Goal: Task Accomplishment & Management: Manage account settings

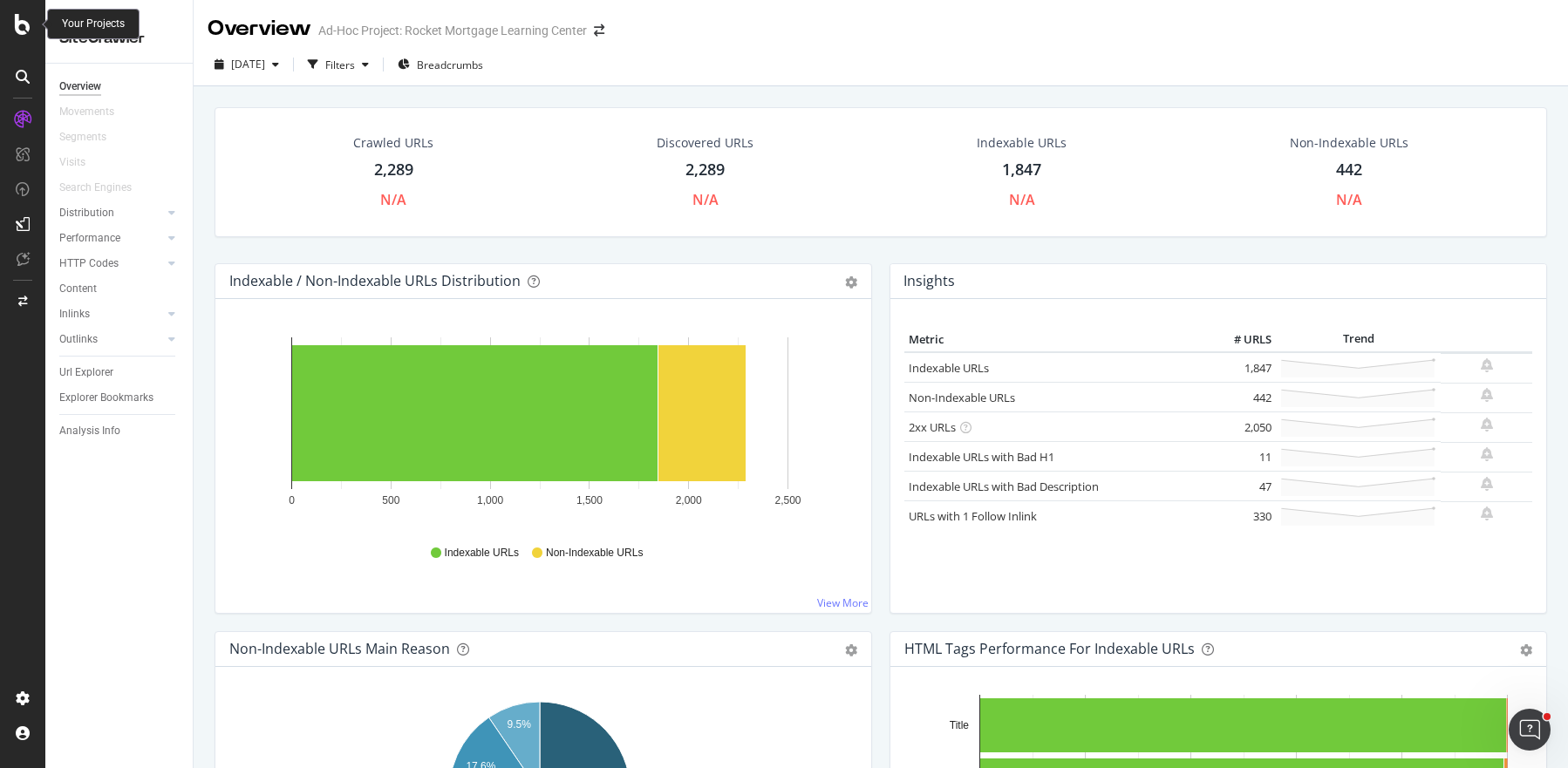
click at [18, 23] on icon at bounding box center [23, 25] width 16 height 21
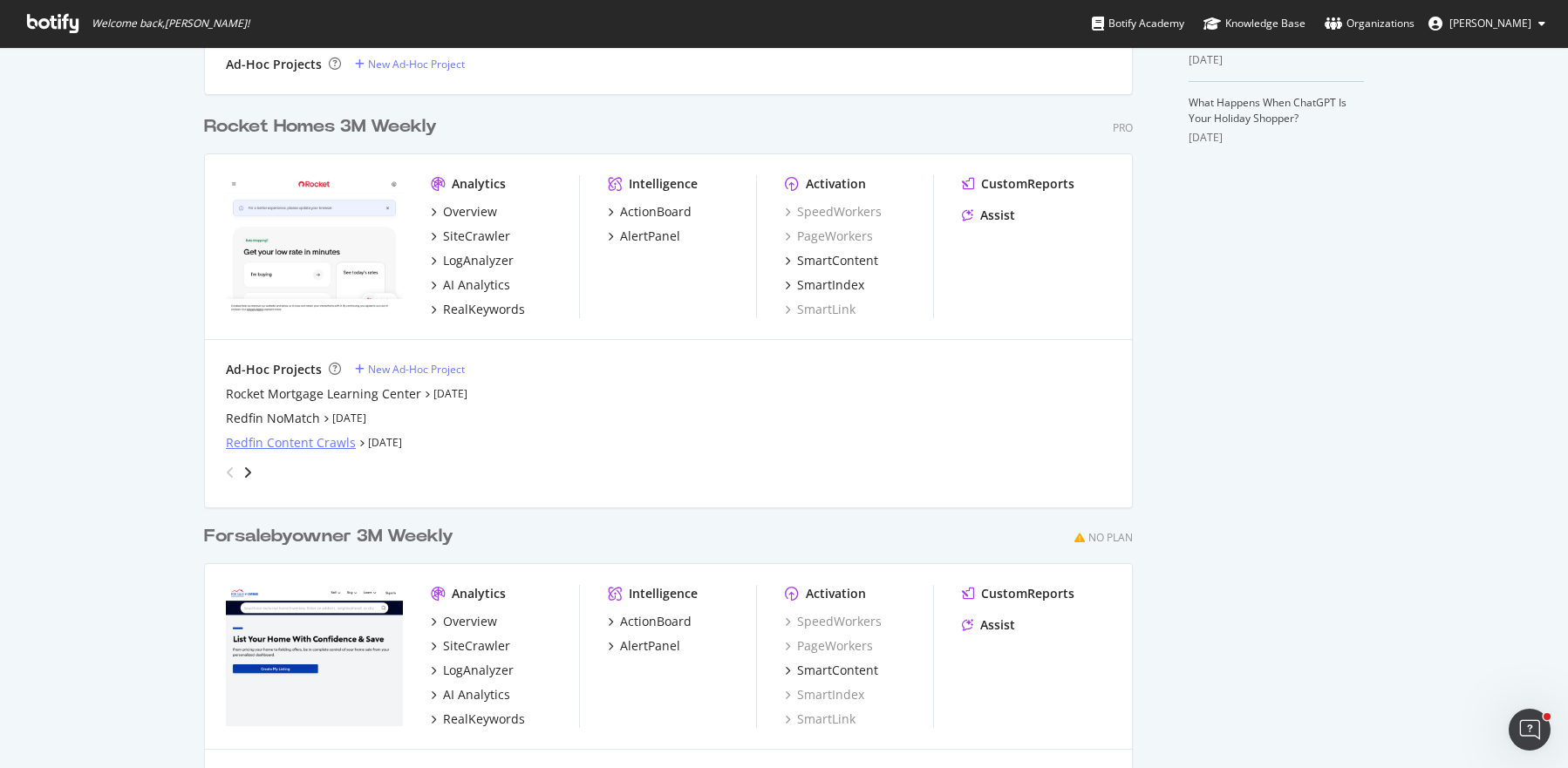
scroll to position [631, 0]
click at [255, 441] on div "Redfin Content Crawls" at bounding box center [290, 440] width 130 height 18
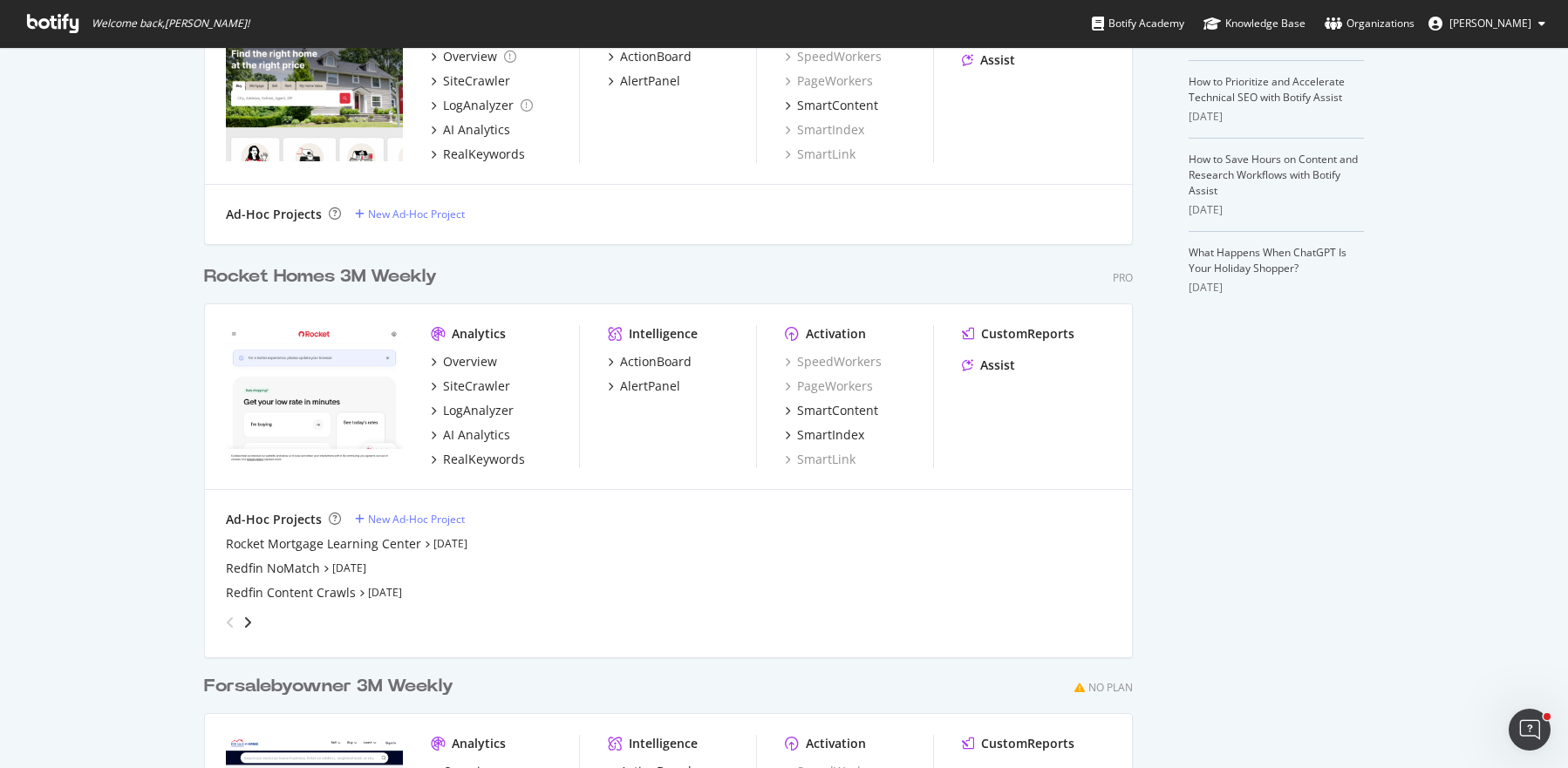
scroll to position [495, 0]
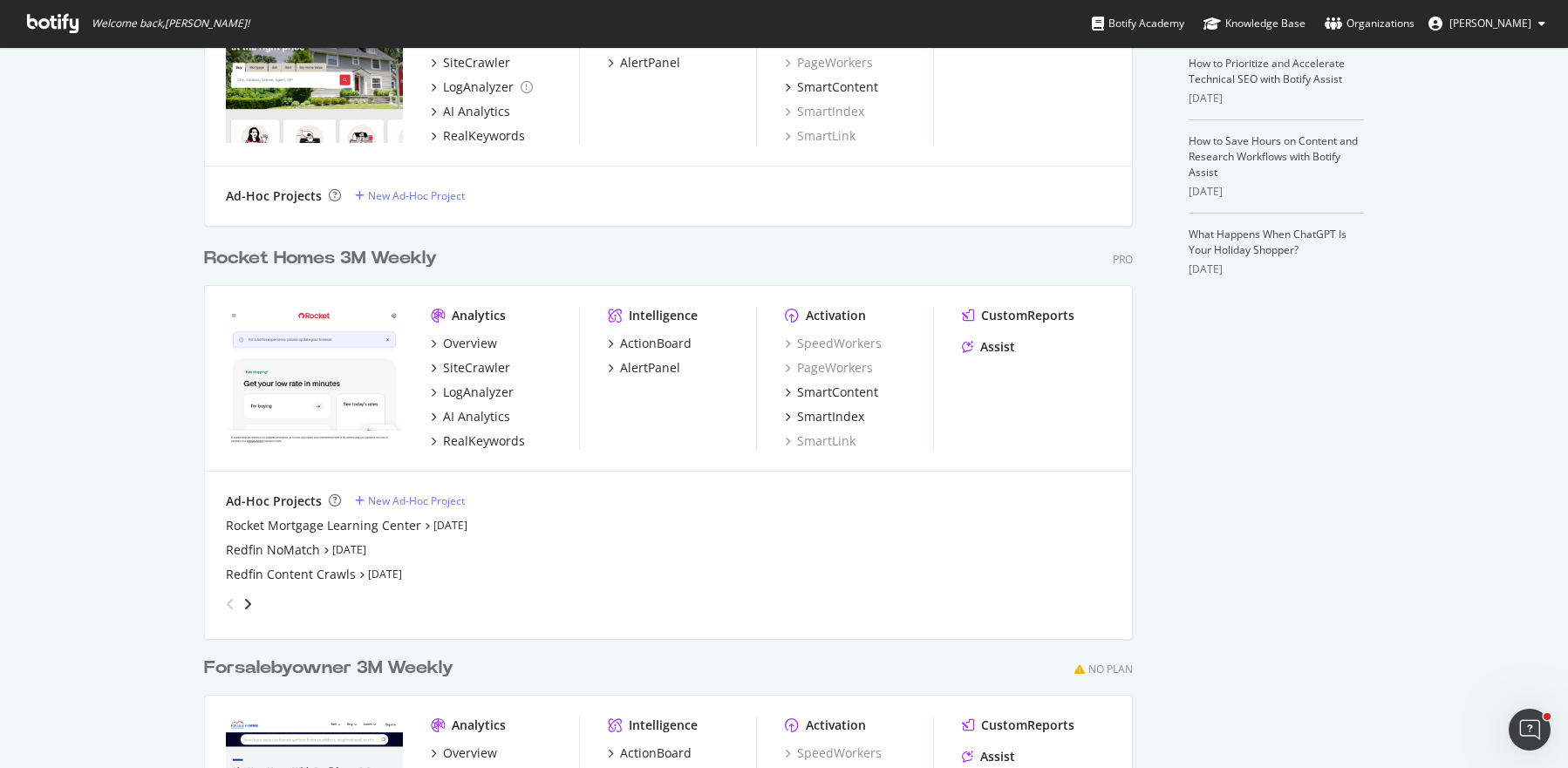
click at [246, 607] on div "angle-right" at bounding box center [248, 604] width 12 height 18
click at [243, 548] on div "Redfin 2M Full Crawl (Mobile)" at bounding box center [311, 550] width 171 height 18
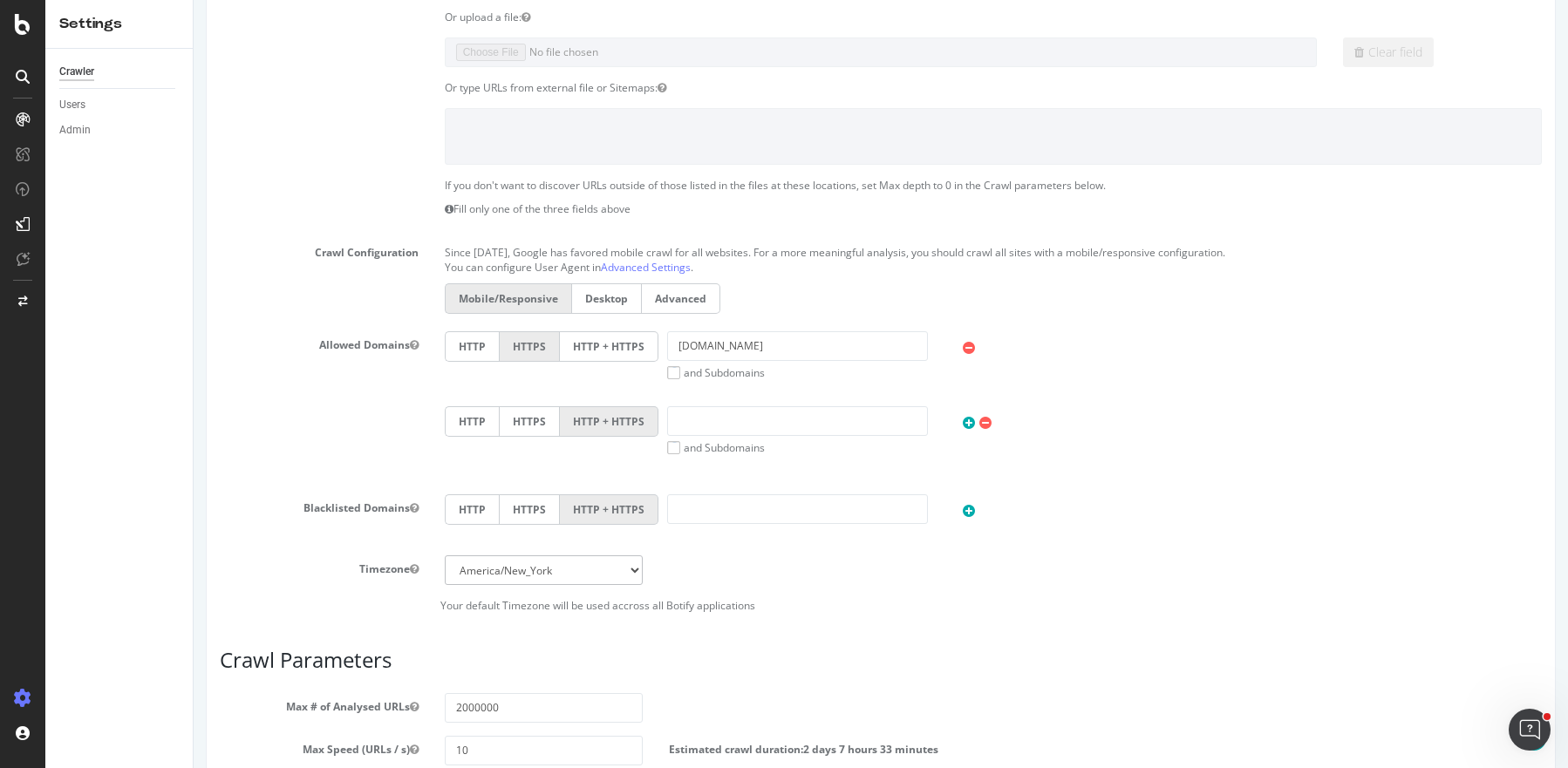
scroll to position [651, 0]
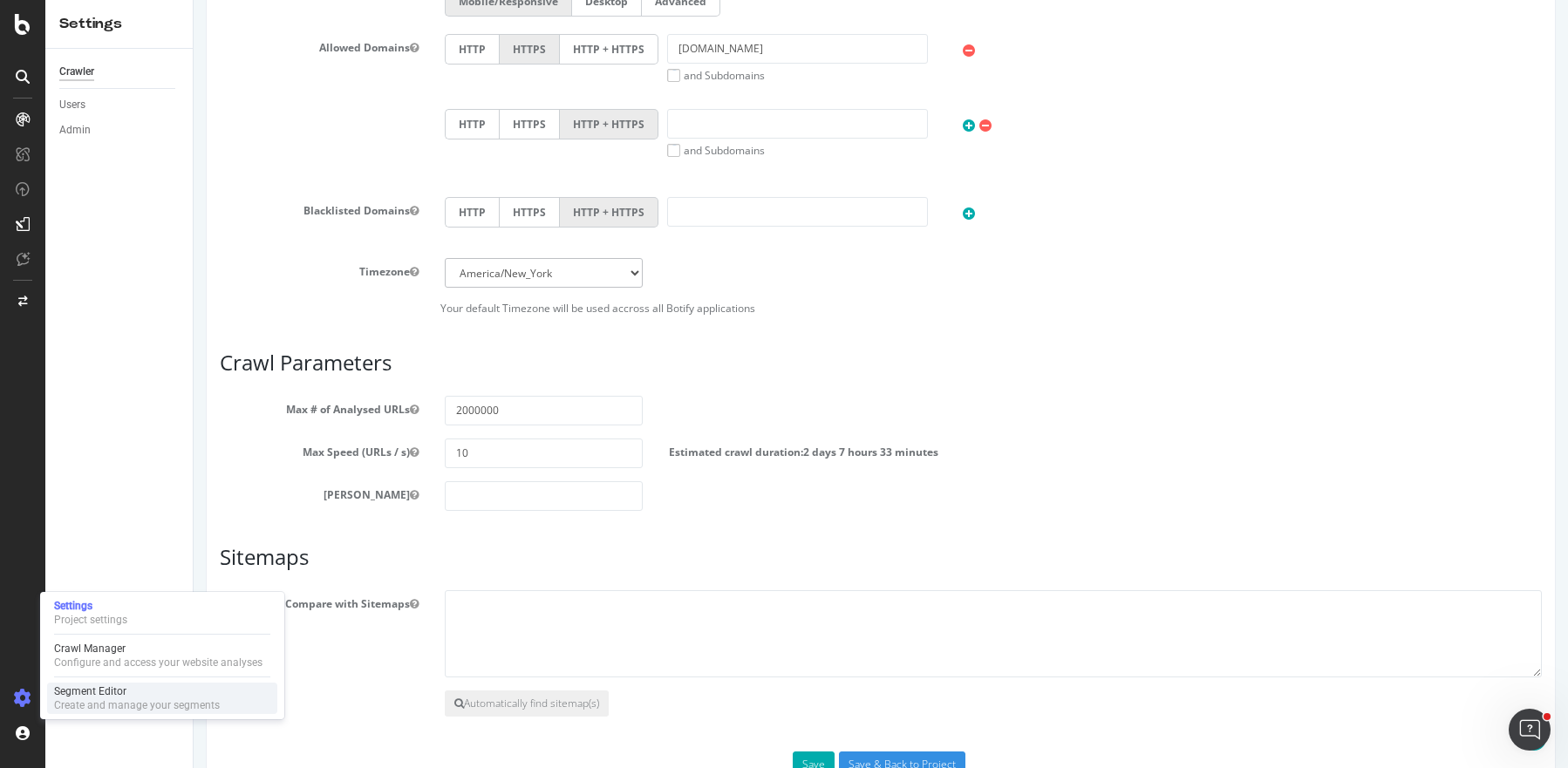
click at [67, 696] on div "Segment Editor" at bounding box center [136, 692] width 165 height 14
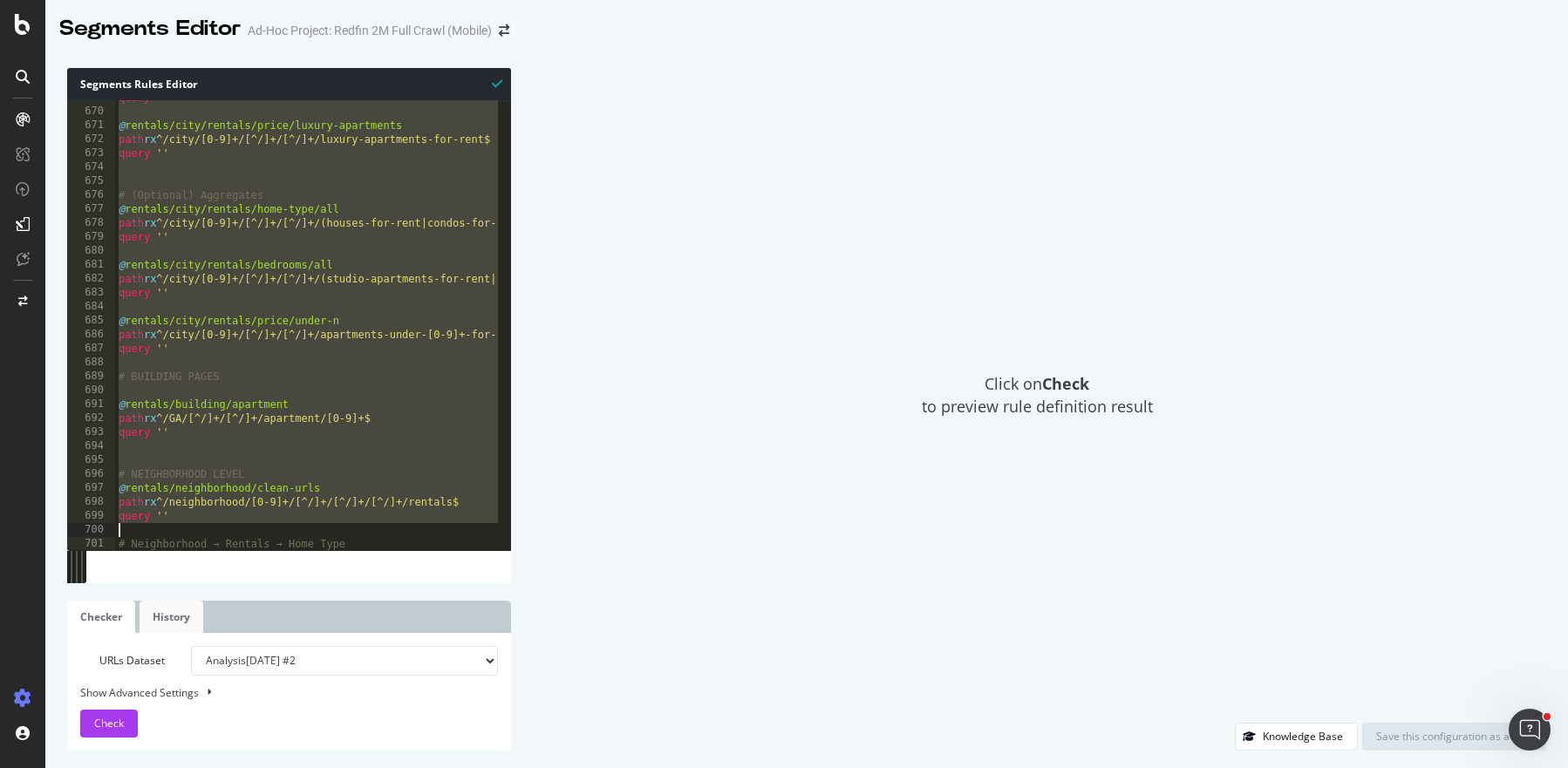
drag, startPoint x: 109, startPoint y: 108, endPoint x: 192, endPoint y: 601, distance: 499.9
click at [192, 601] on div "Segments Rules Editor [segment:pagetype] 669 670 671 672 673 674 675 676 677 67…" at bounding box center [289, 410] width 444 height 683
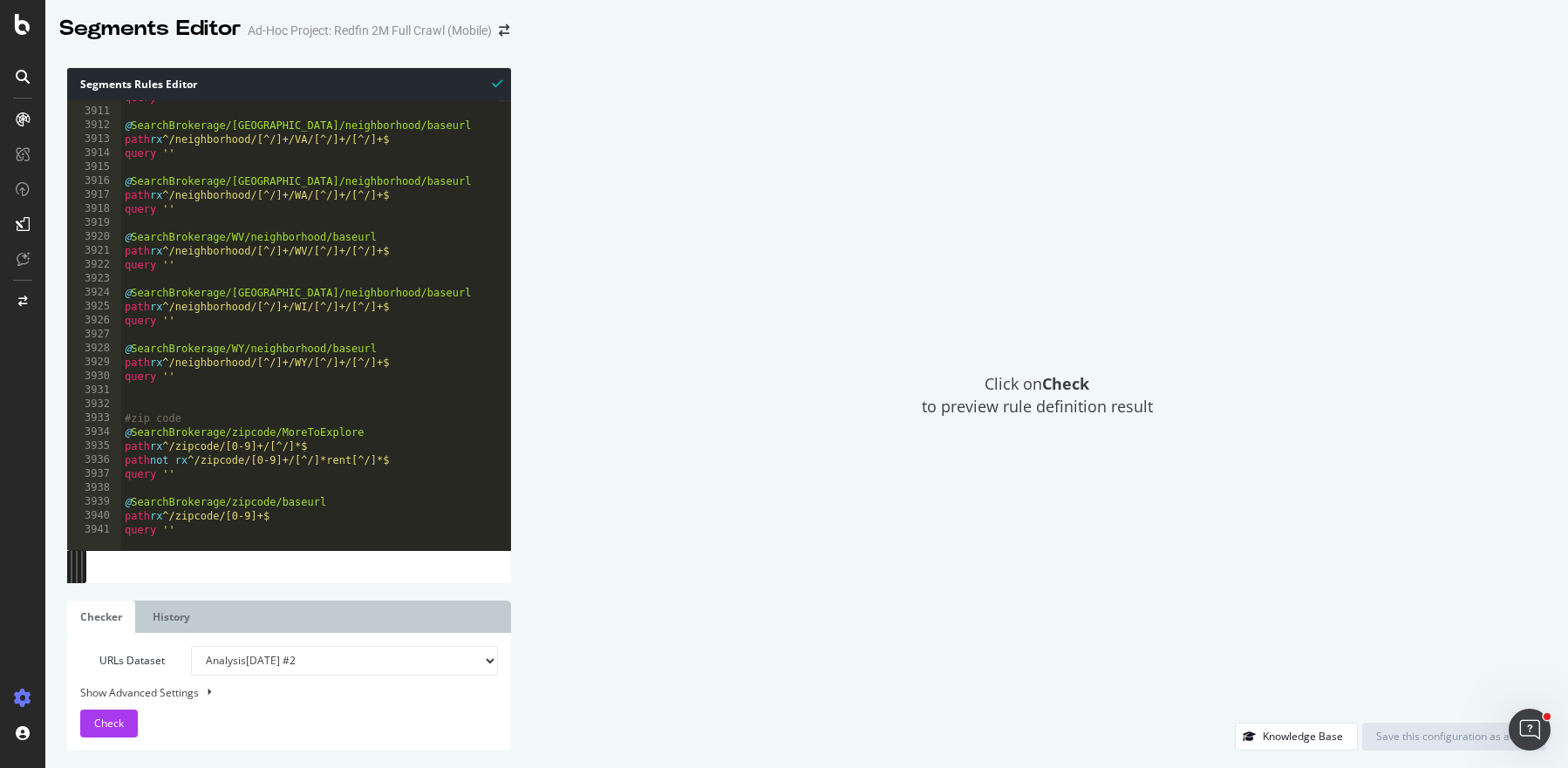
scroll to position [28137, 0]
click at [384, 530] on div "query '' @ SearchBrokerage/VA/neighborhood/baseurl path rx ^/neighborhood/[^/]+…" at bounding box center [1456, 322] width 2670 height 465
type textarea "path rx ^/zipcode/[0-9]+$ query ''"
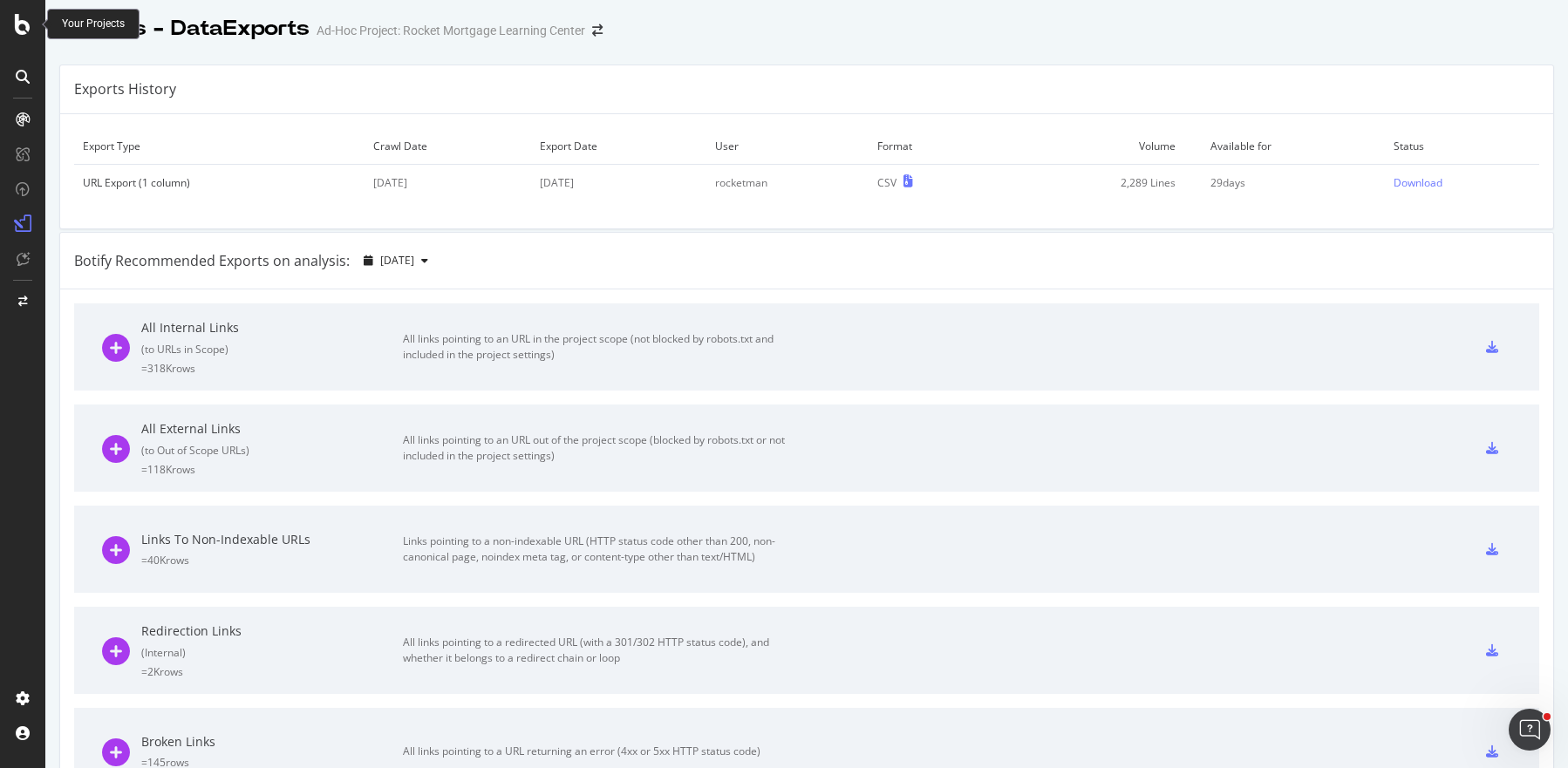
click at [15, 21] on icon at bounding box center [23, 25] width 16 height 21
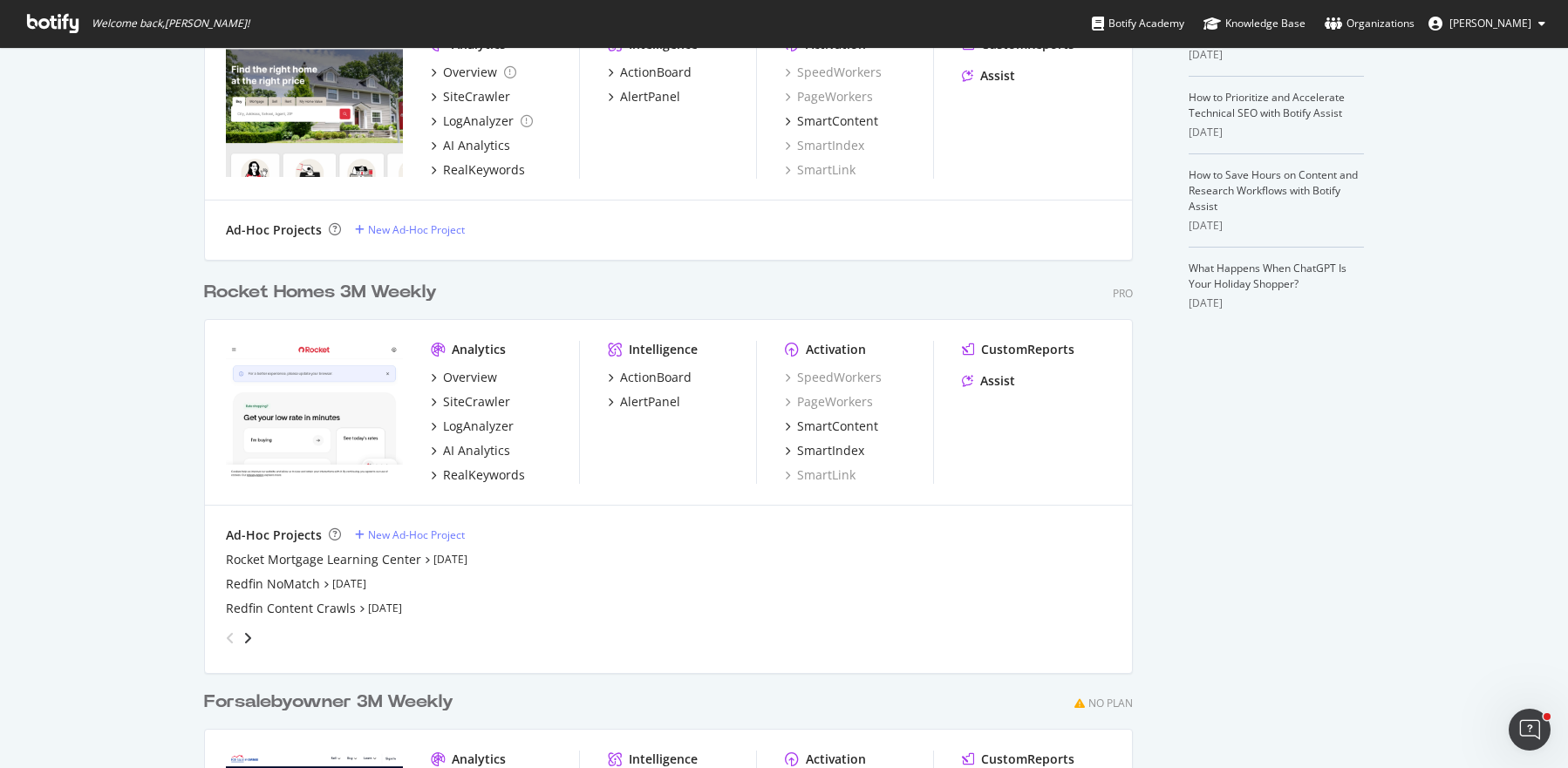
scroll to position [540, 0]
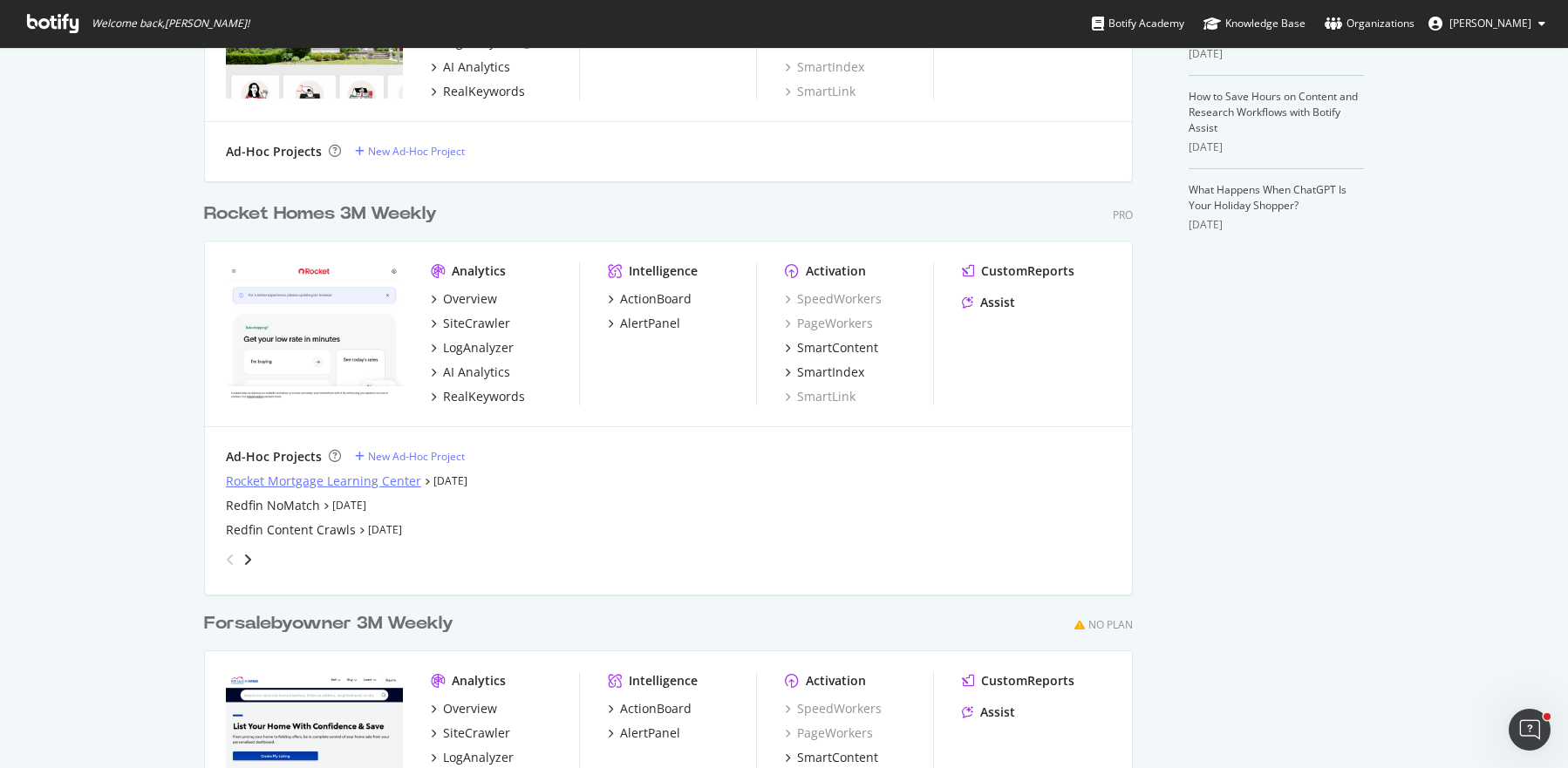
click at [248, 480] on div "Rocket Mortgage Learning Center" at bounding box center [323, 481] width 196 height 18
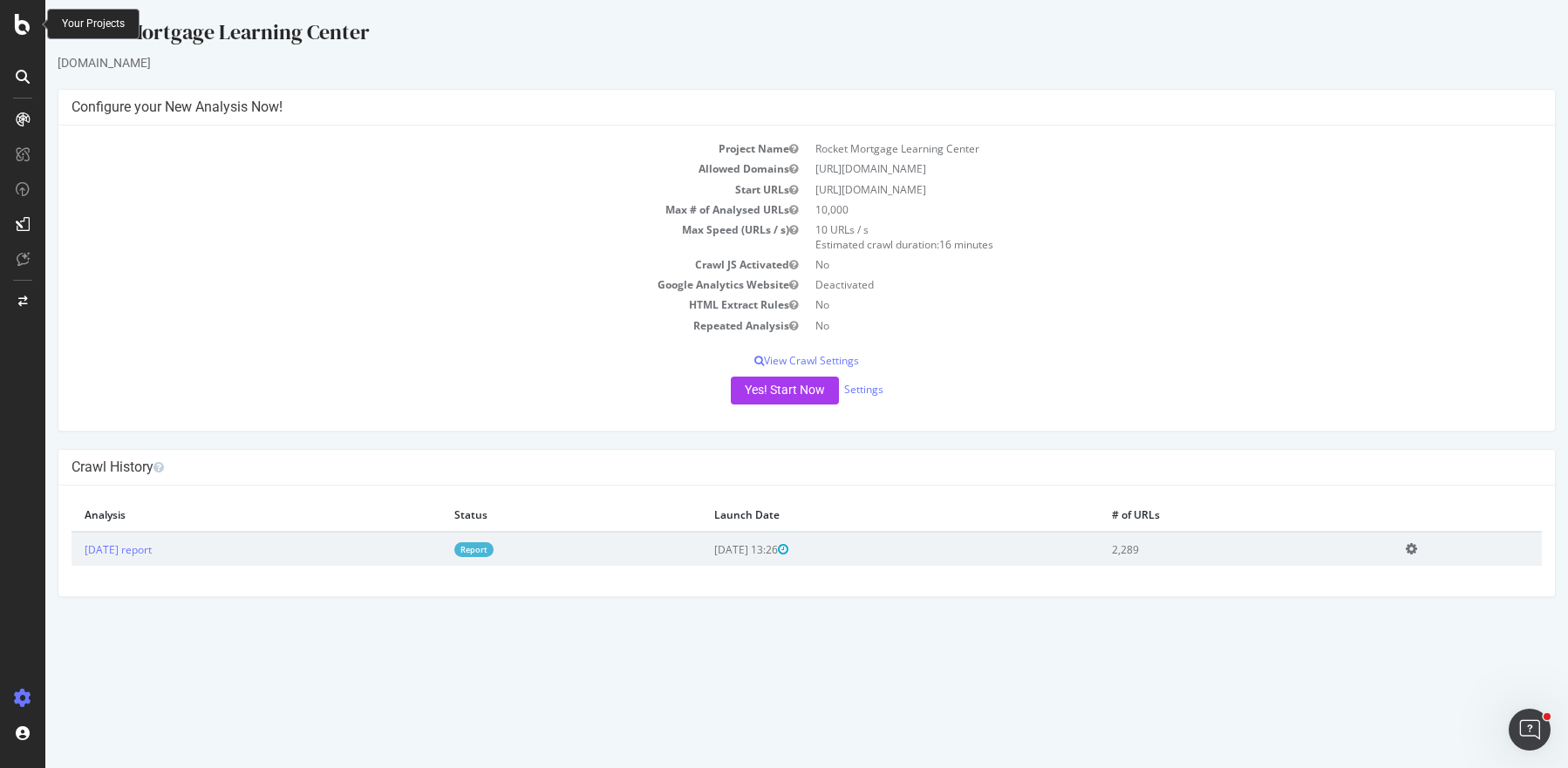
click at [28, 29] on icon at bounding box center [23, 25] width 16 height 21
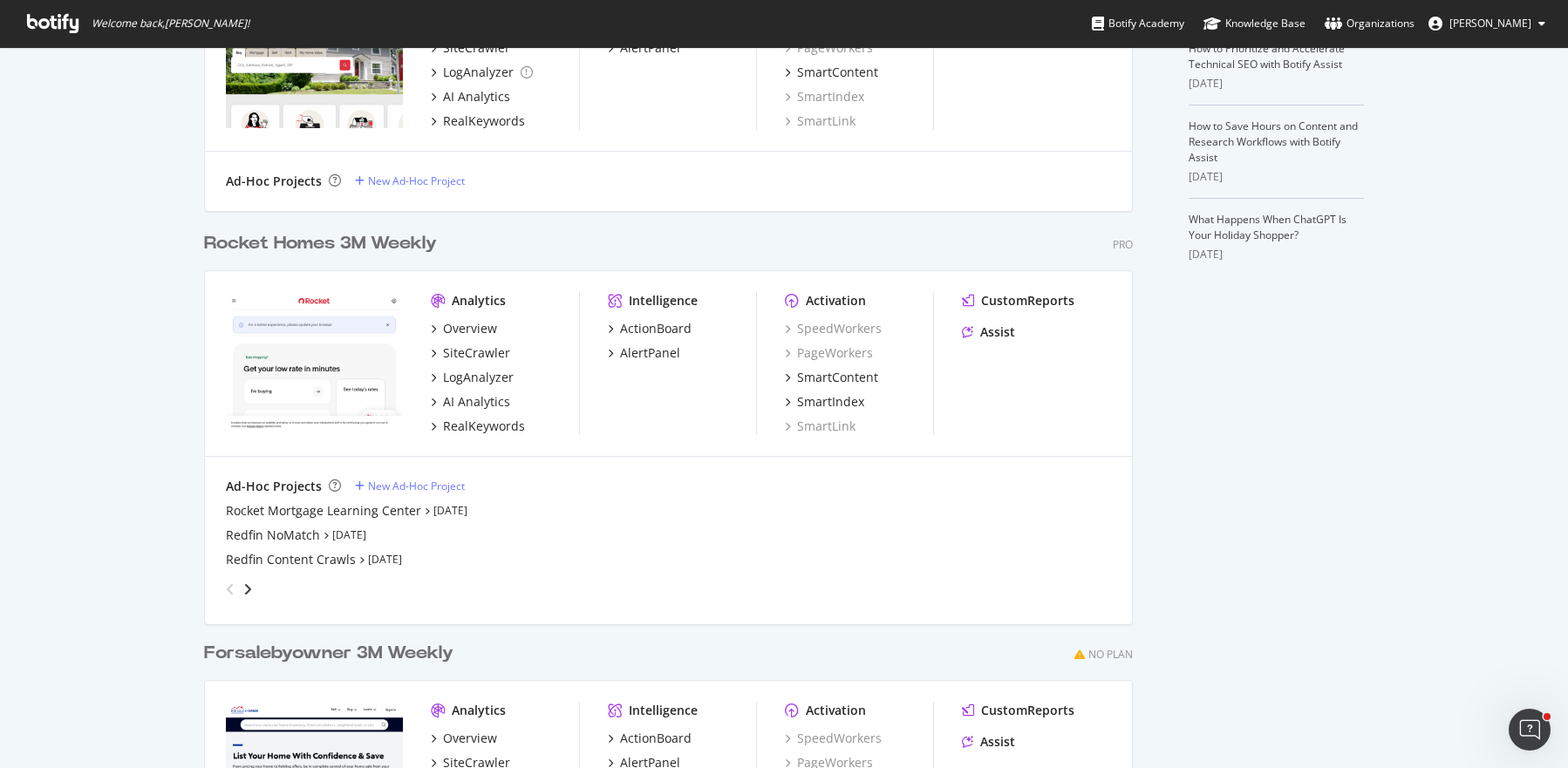
scroll to position [517, 0]
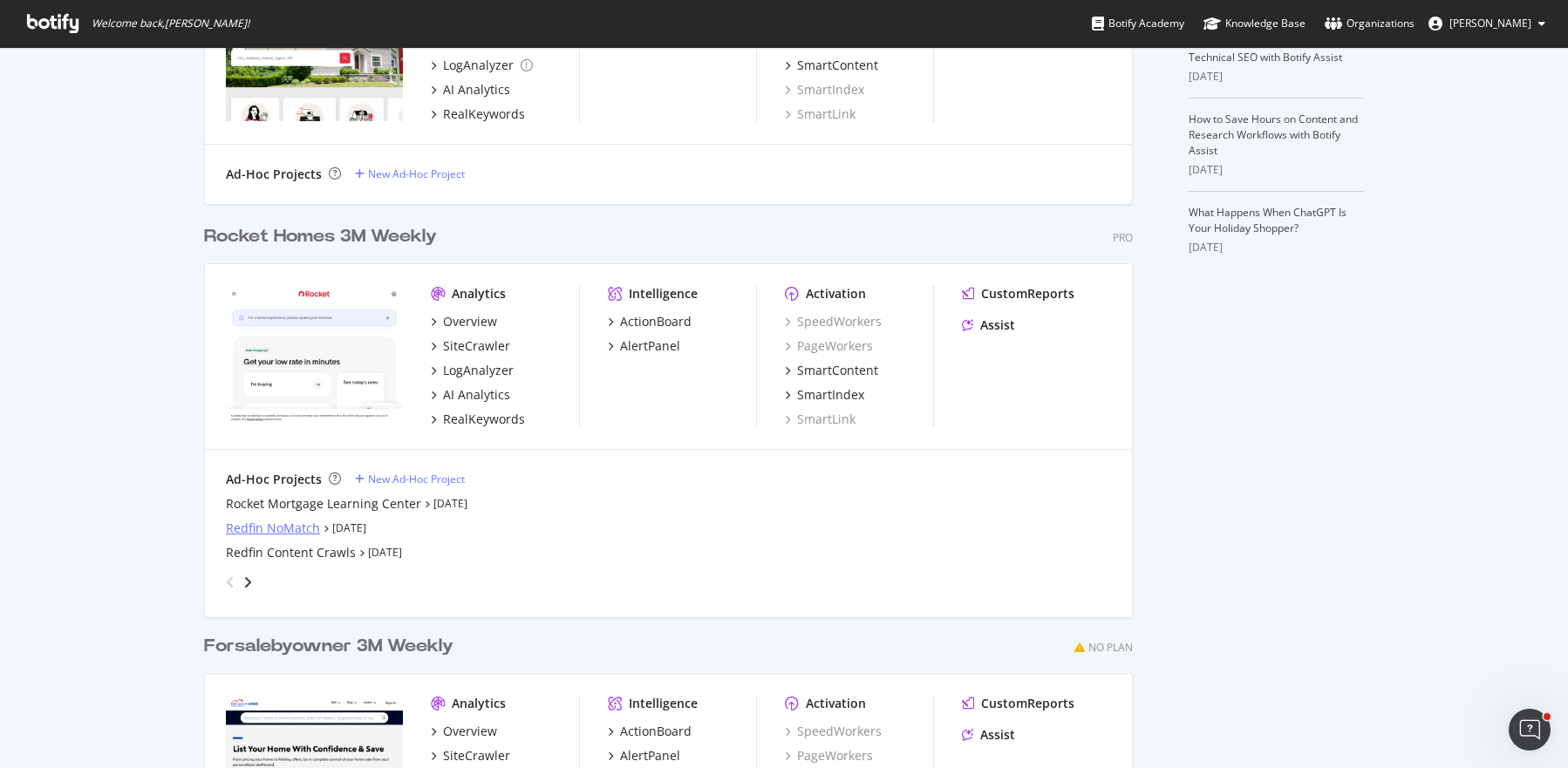
click at [240, 526] on div "Redfin NoMatch" at bounding box center [273, 528] width 94 height 18
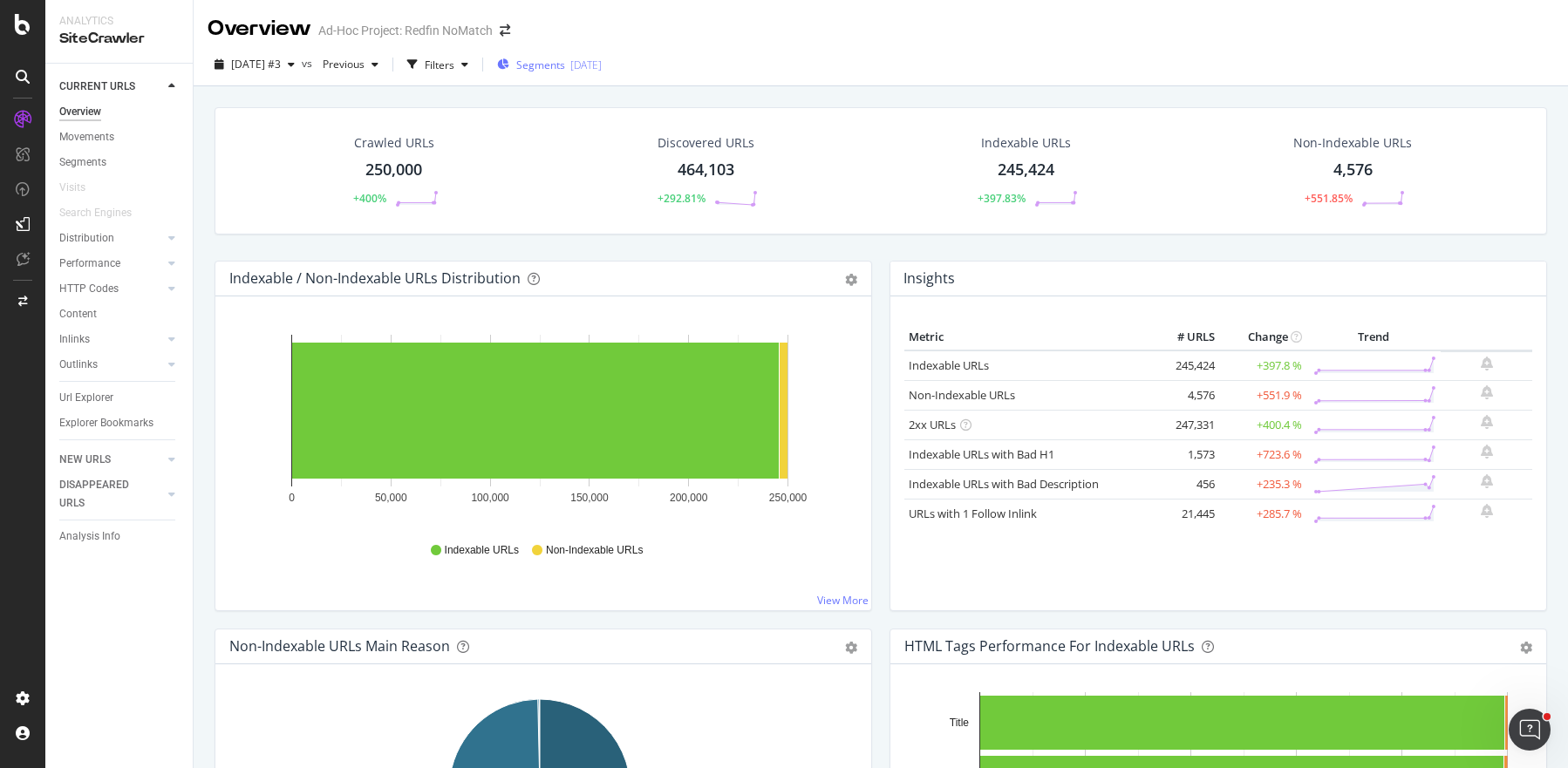
click at [565, 64] on span "Segments" at bounding box center [540, 65] width 49 height 15
